Goal: Task Accomplishment & Management: Manage account settings

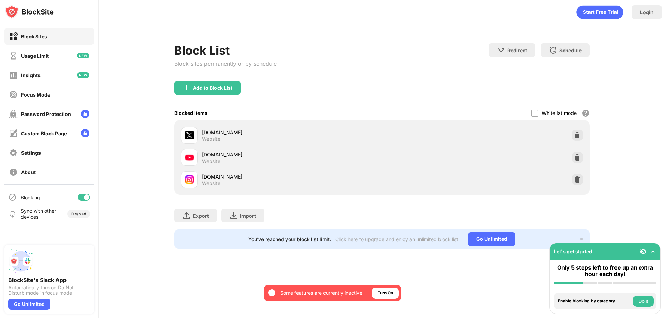
drag, startPoint x: 82, startPoint y: 199, endPoint x: 200, endPoint y: 152, distance: 126.8
click at [82, 199] on div at bounding box center [84, 197] width 12 height 7
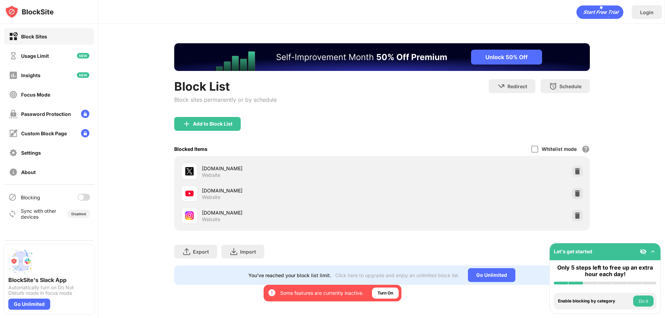
click at [85, 197] on div at bounding box center [84, 197] width 12 height 7
